Goal: Task Accomplishment & Management: Use online tool/utility

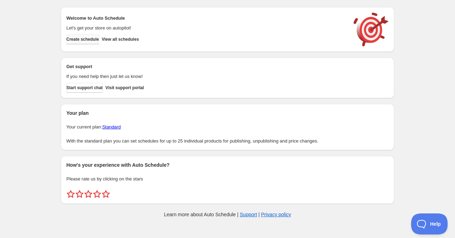
click at [99, 41] on span "Create schedule" at bounding box center [82, 40] width 33 height 6
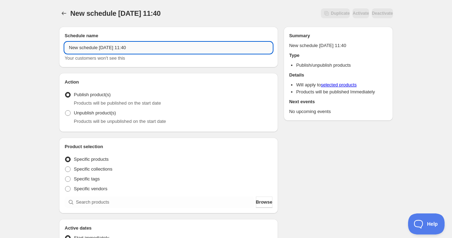
click at [111, 48] on input "New schedule [DATE] 11:40" at bounding box center [169, 47] width 208 height 11
drag, startPoint x: 142, startPoint y: 47, endPoint x: 70, endPoint y: 53, distance: 71.9
click at [70, 53] on div "New schedule [DATE] 11:40 Your customers won't see this" at bounding box center [169, 52] width 208 height 20
type input "N"
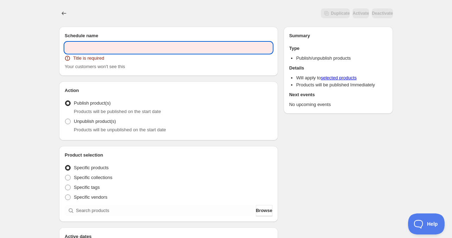
click at [114, 47] on input "text" at bounding box center [169, 47] width 208 height 11
paste input "FS [DATE] - [DATE]"
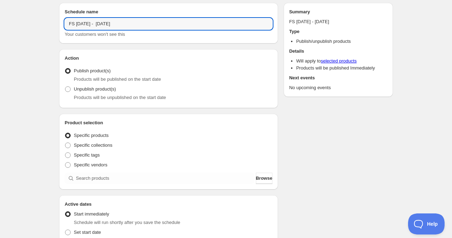
scroll to position [35, 0]
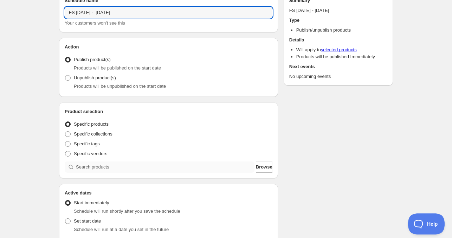
type input "FS [DATE] - [DATE]"
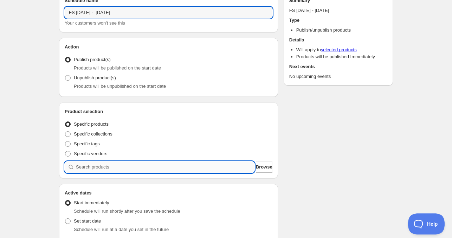
click at [97, 170] on input "search" at bounding box center [165, 167] width 178 height 11
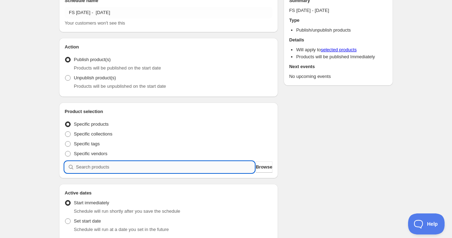
click at [105, 167] on input "search" at bounding box center [165, 167] width 178 height 11
paste input "FS [DATE] OsteoCare Deals Set"
type input "FS [DATE] OsteoCare Deals Set"
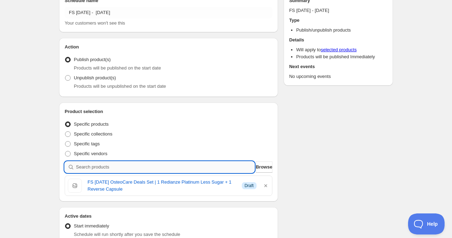
click at [100, 167] on input "search" at bounding box center [165, 167] width 178 height 11
paste input "FS [DATE] Influenza Defense Set"
type input "FS [DATE] Influenza Defense Set"
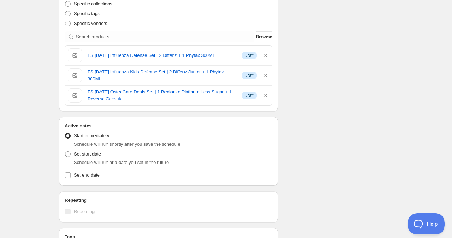
scroll to position [211, 0]
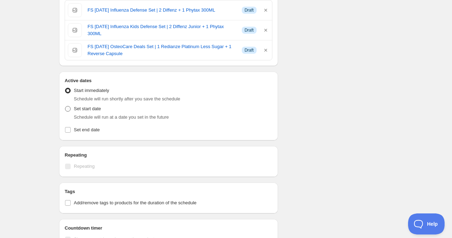
click at [79, 109] on span "Set start date" at bounding box center [87, 108] width 27 height 5
click at [65, 106] on input "Set start date" at bounding box center [65, 106] width 0 height 0
radio input "true"
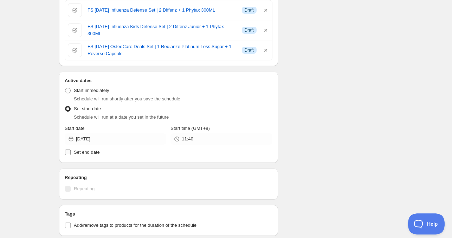
click at [72, 149] on label "Set end date" at bounding box center [169, 153] width 208 height 10
click at [71, 150] on input "Set end date" at bounding box center [68, 153] width 6 height 6
checkbox input "true"
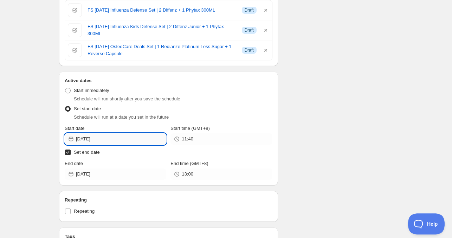
click at [98, 142] on input "[DATE]" at bounding box center [121, 138] width 90 height 11
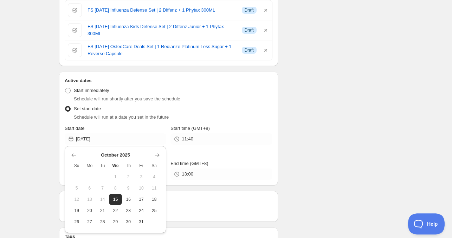
click at [296, 147] on div "Schedule name FS [DATE] - [DATE] Your customers won't see this Action Action Pu…" at bounding box center [222, 131] width 339 height 642
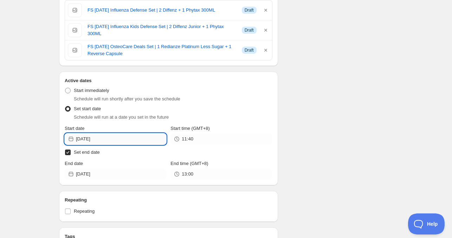
click at [140, 140] on input "[DATE]" at bounding box center [121, 138] width 90 height 11
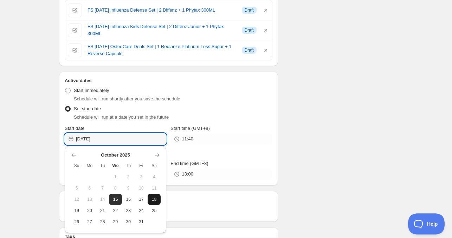
click at [156, 200] on span "18" at bounding box center [153, 200] width 7 height 6
type input "[DATE]"
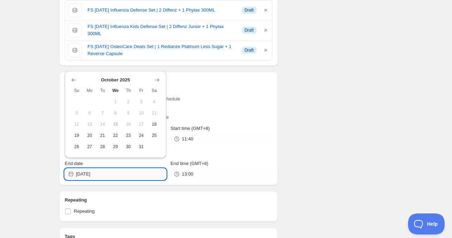
click at [113, 177] on input "[DATE]" at bounding box center [121, 174] width 90 height 11
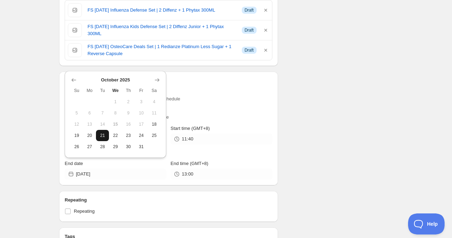
click at [105, 137] on span "21" at bounding box center [102, 136] width 7 height 6
type input "[DATE]"
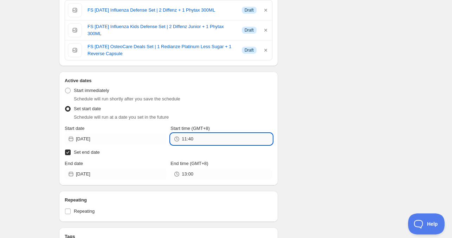
click at [210, 142] on input "11:40" at bounding box center [227, 138] width 90 height 11
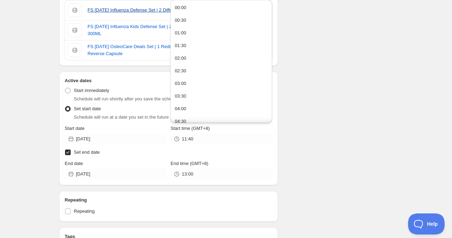
click at [201, 8] on button "00:00" at bounding box center [220, 7] width 97 height 11
type input "00:00"
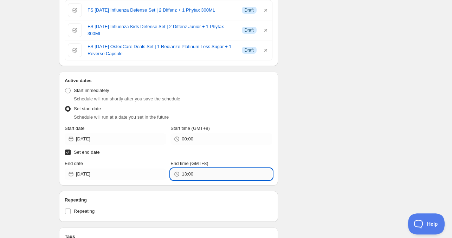
click at [199, 176] on input "13:00" at bounding box center [227, 174] width 90 height 11
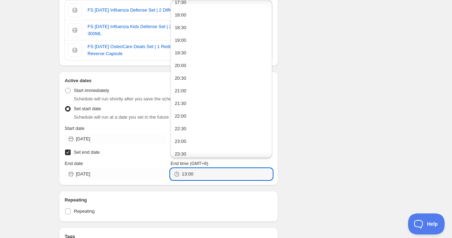
scroll to position [451, 0]
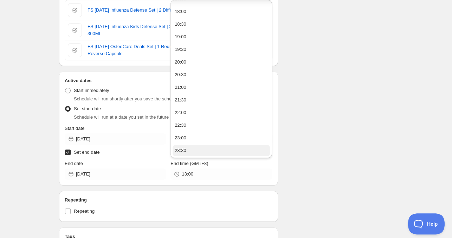
click at [201, 150] on button "23:30" at bounding box center [220, 150] width 97 height 11
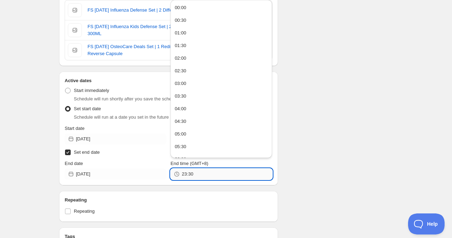
click at [208, 174] on input "23:30" at bounding box center [227, 174] width 90 height 11
type input "23:59"
click at [333, 164] on div "Schedule name FS [DATE] - [DATE] Your customers won't see this Action Action Pu…" at bounding box center [222, 131] width 339 height 642
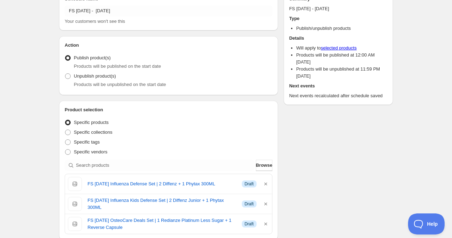
scroll to position [0, 0]
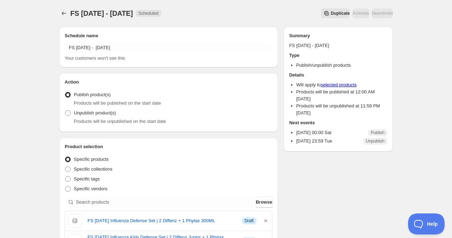
drag, startPoint x: 251, startPoint y: 11, endPoint x: 42, endPoint y: 39, distance: 210.9
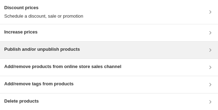
click at [45, 22] on div "Publish and/or unpublish products" at bounding box center [109, 49] width 218 height 17
